Goal: Communication & Community: Answer question/provide support

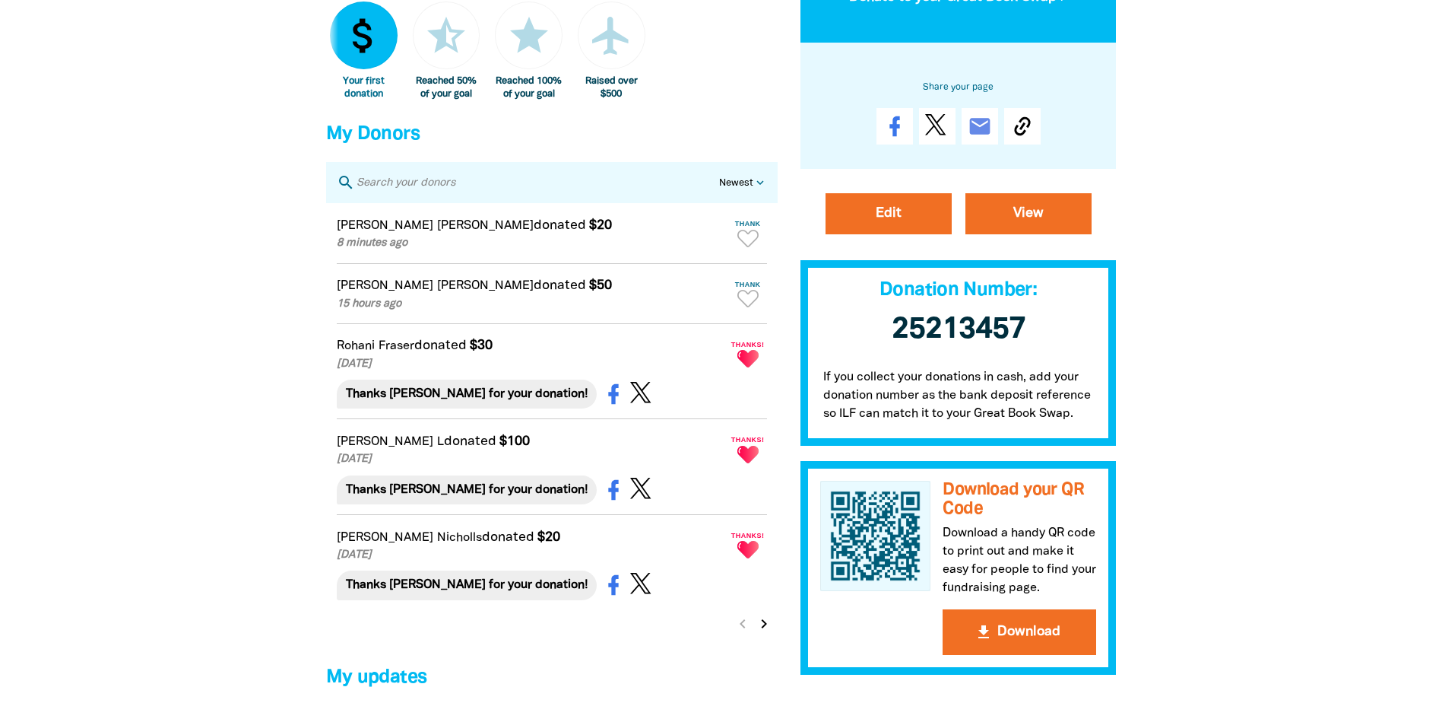
scroll to position [912, 0]
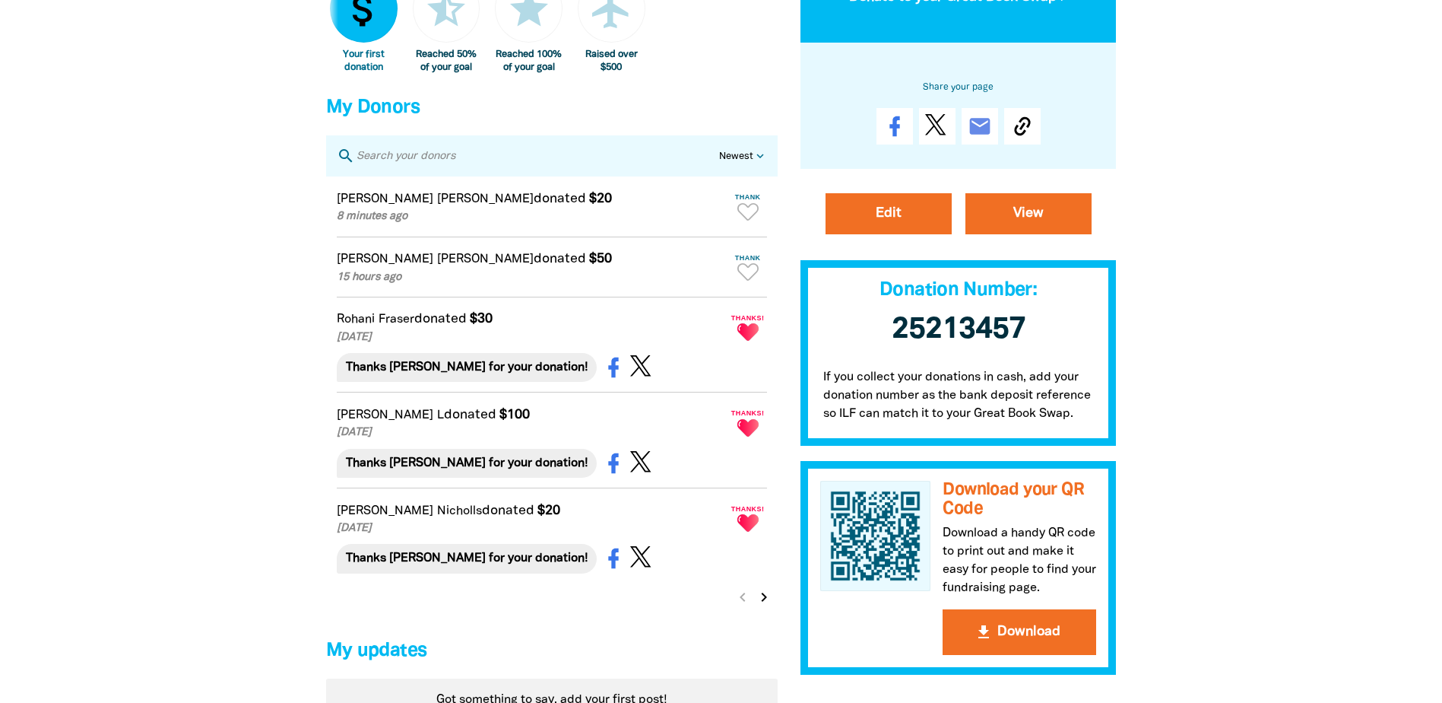
click at [607, 616] on div "[PERSON_NAME] donated $20 8 minutes ago Thank Thanks [PERSON_NAME] for your don…" at bounding box center [552, 396] width 452 height 440
click at [748, 281] on icon "Paginated content" at bounding box center [748, 271] width 21 height 17
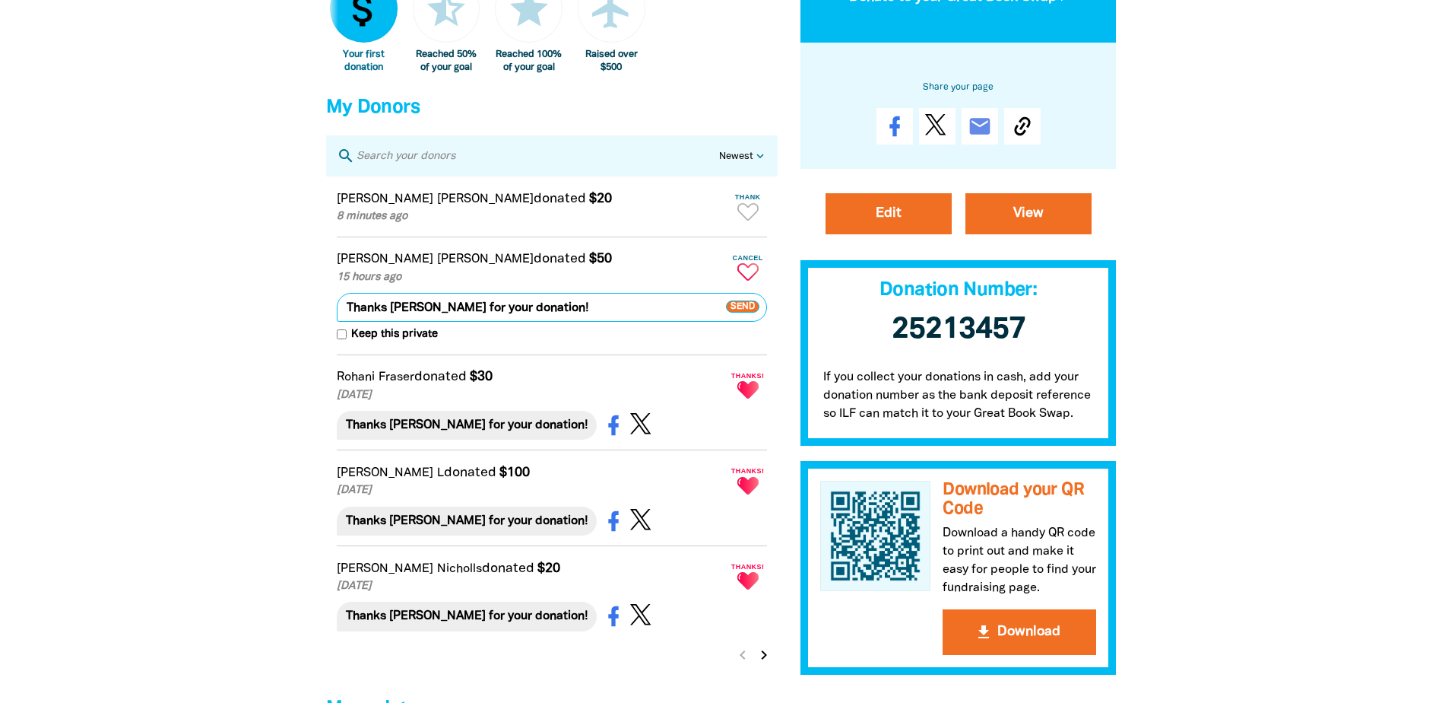
click at [744, 313] on span "Send" at bounding box center [742, 307] width 33 height 12
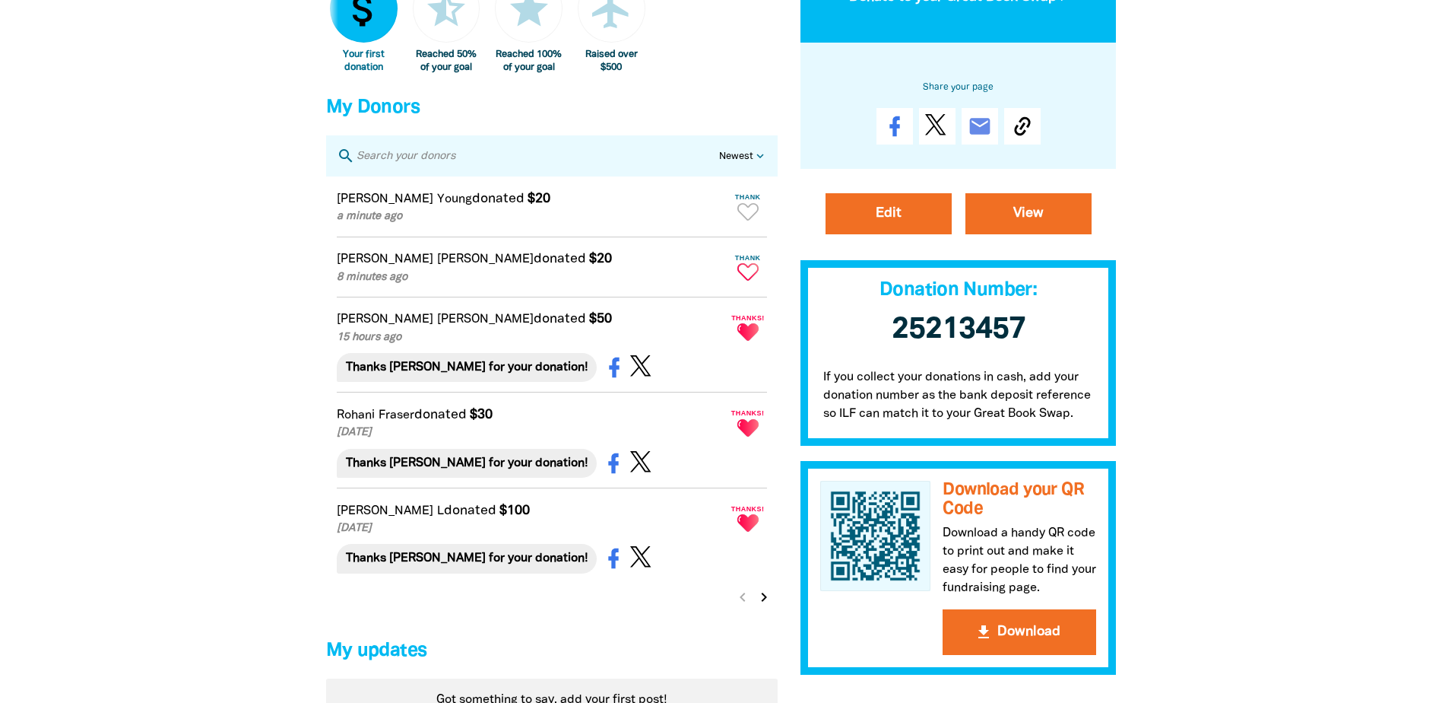
click at [747, 281] on icon "Paginated content" at bounding box center [748, 271] width 21 height 17
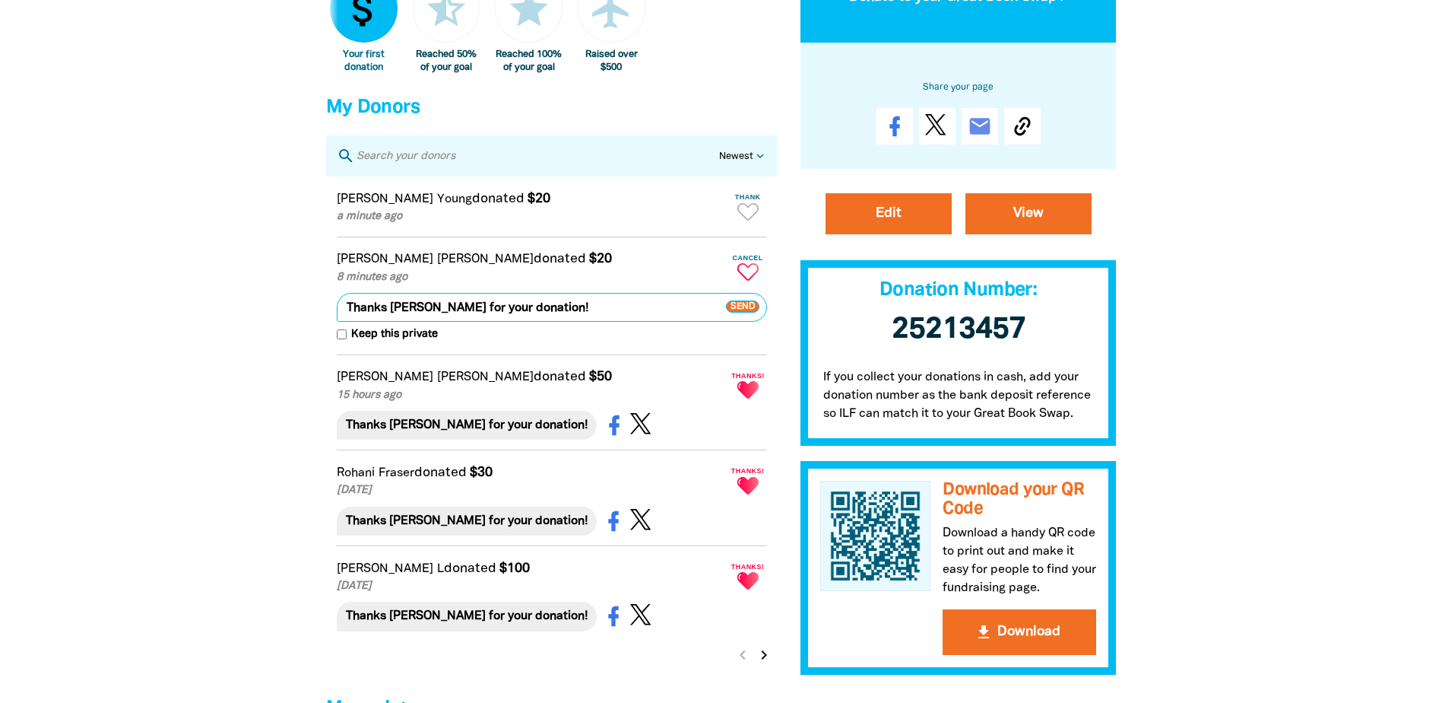
click at [750, 313] on span "Send" at bounding box center [742, 307] width 33 height 12
click at [748, 221] on icon "Paginated content" at bounding box center [748, 211] width 21 height 17
type textarea "Thanks [PERSON_NAME] for your donation!"
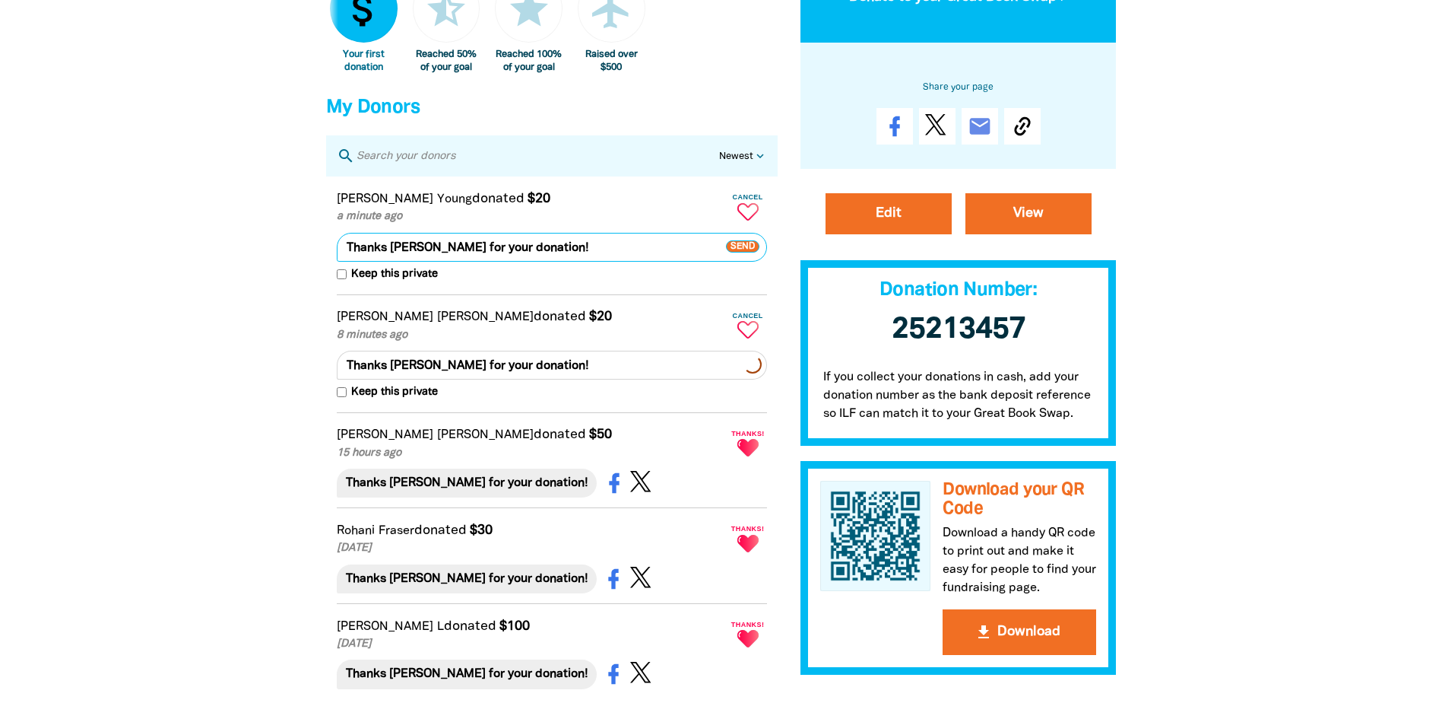
click at [746, 252] on span "Send" at bounding box center [742, 246] width 33 height 12
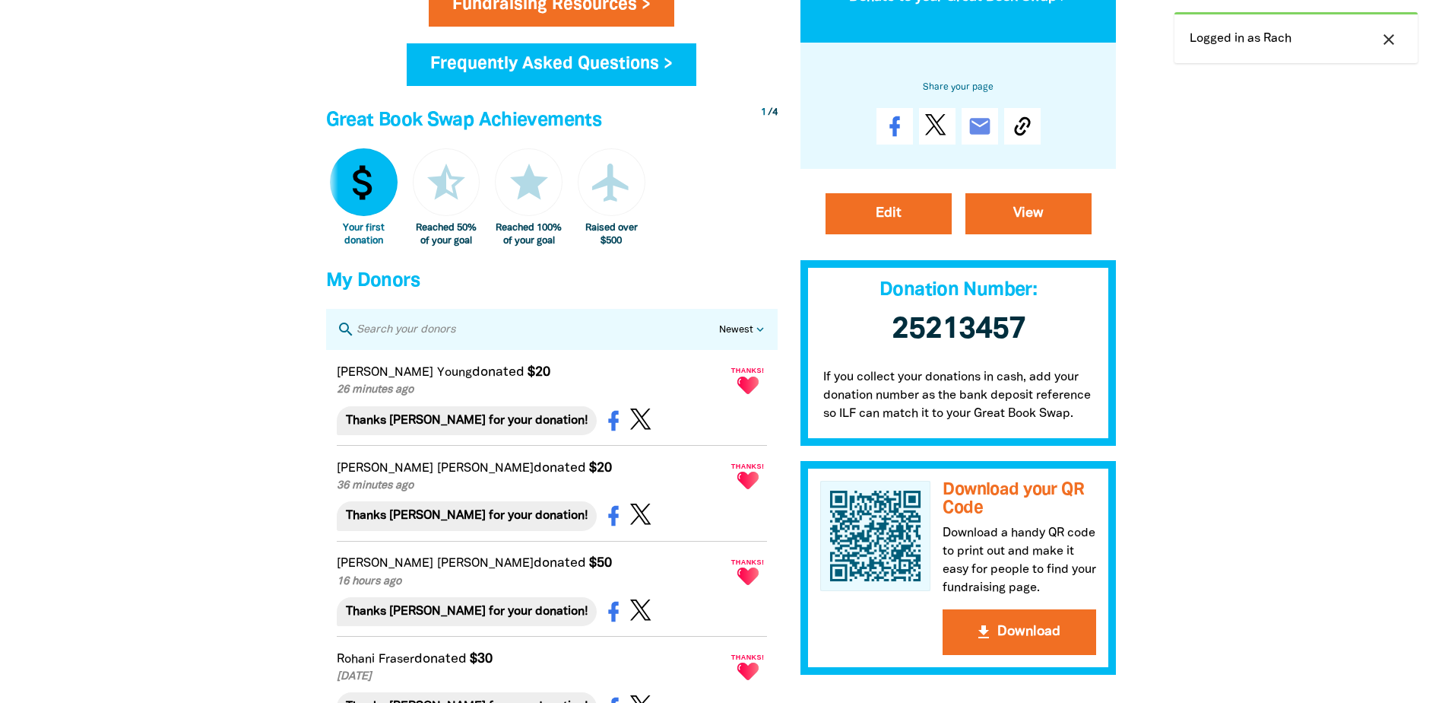
scroll to position [760, 0]
